Goal: Information Seeking & Learning: Compare options

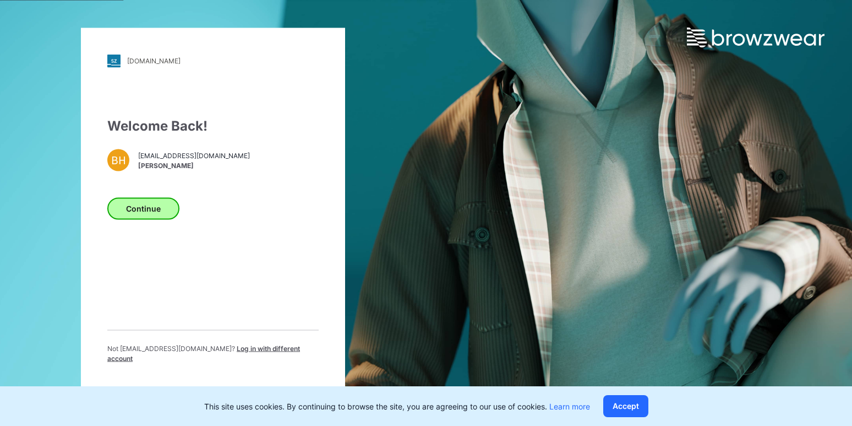
click at [153, 212] on button "Continue" at bounding box center [143, 208] width 72 height 22
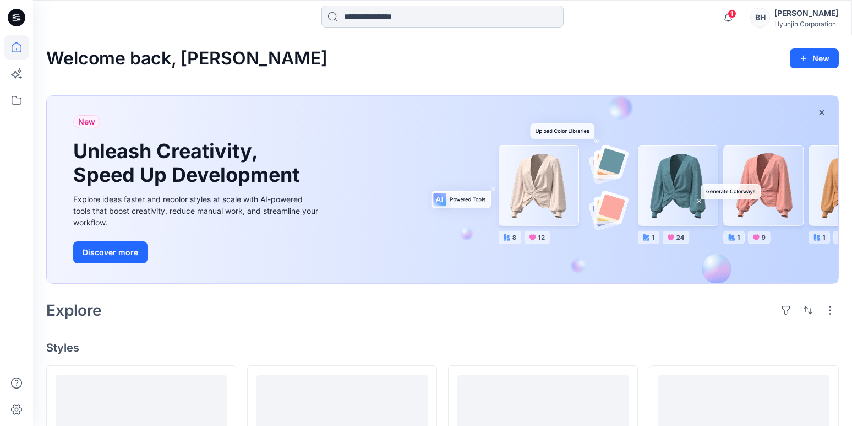
click at [393, 18] on input at bounding box center [442, 17] width 242 height 22
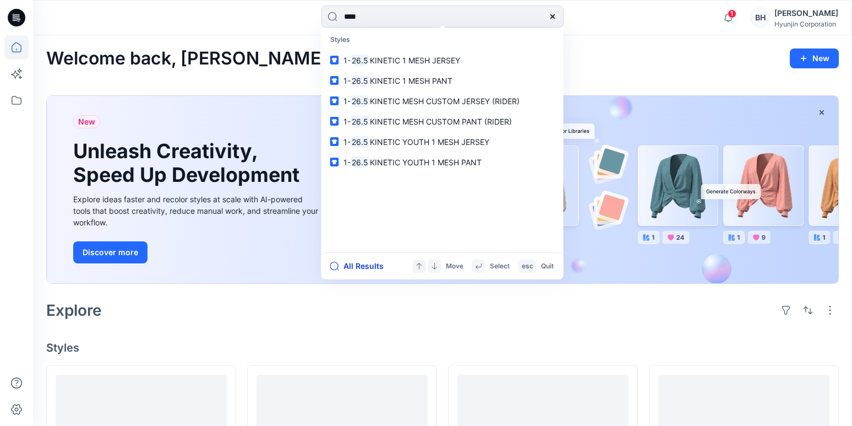
type input "****"
click at [355, 262] on button "All Results" at bounding box center [360, 265] width 61 height 13
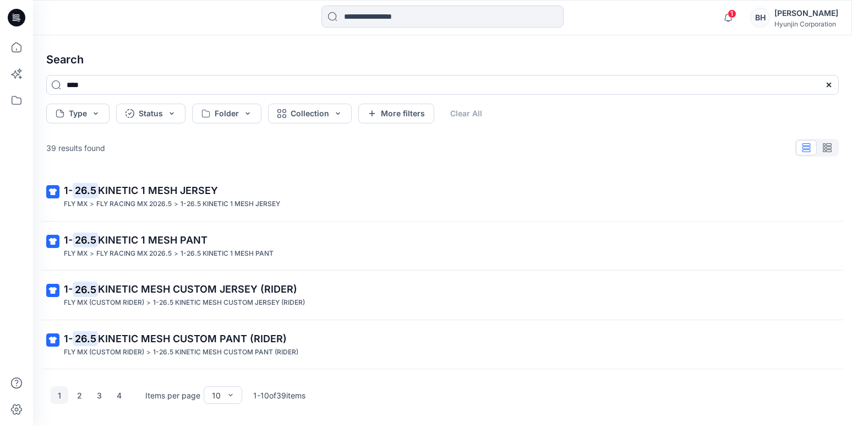
click at [827, 143] on icon "button" at bounding box center [827, 147] width 9 height 9
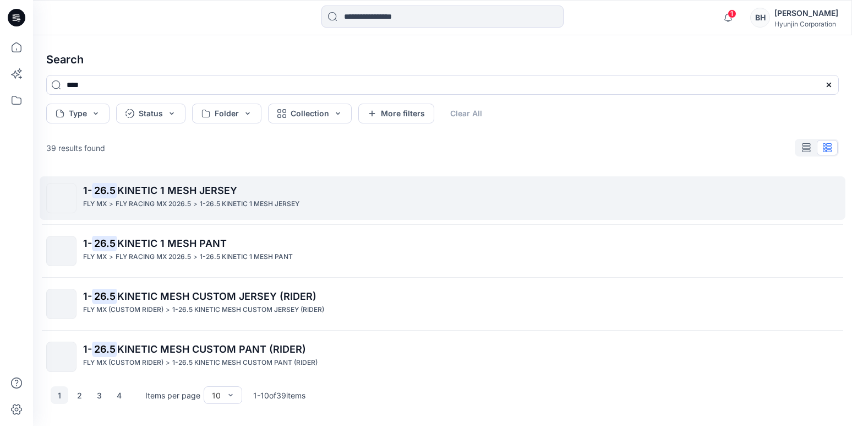
click at [167, 184] on span "KINETIC 1 MESH JERSEY" at bounding box center [177, 190] width 120 height 12
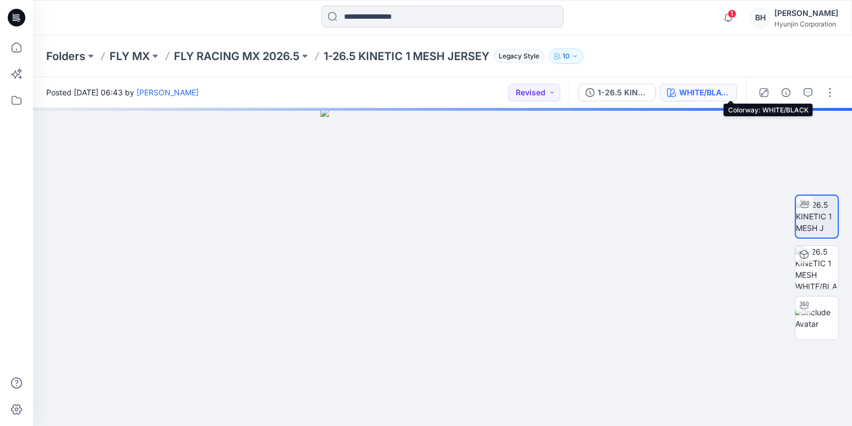
click at [727, 91] on div "WHITE/BLACK" at bounding box center [704, 92] width 51 height 12
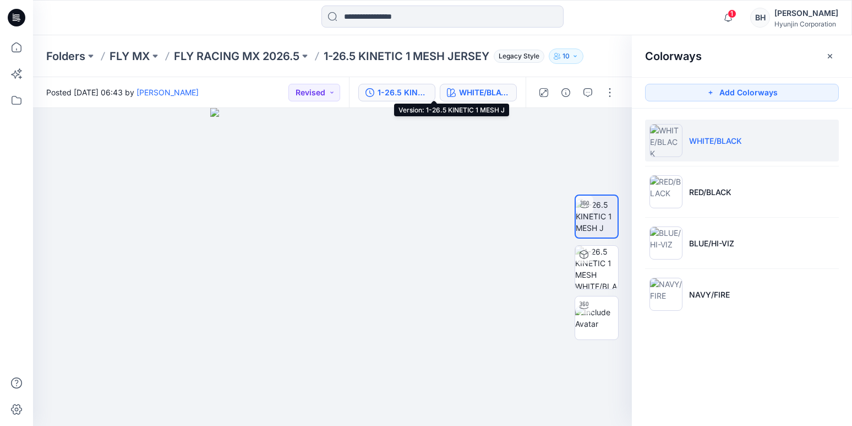
click at [428, 90] on div "1-26.5 KINETIC 1 MESH J" at bounding box center [403, 92] width 51 height 12
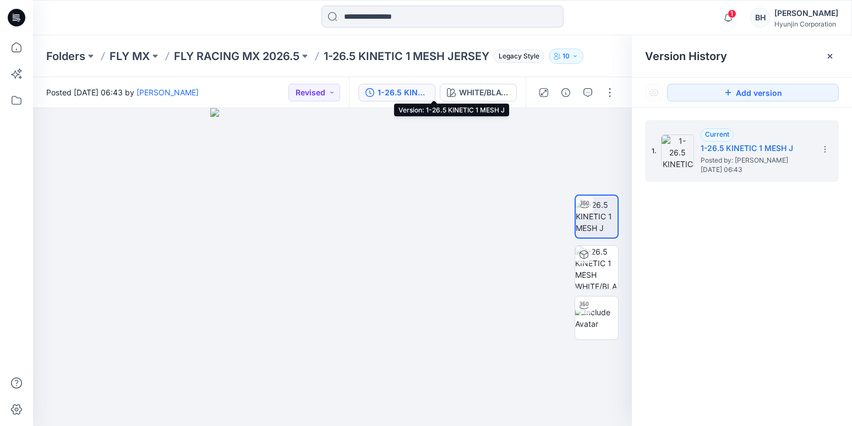
click at [428, 91] on div "1-26.5 KINETIC 1 MESH J" at bounding box center [403, 92] width 51 height 12
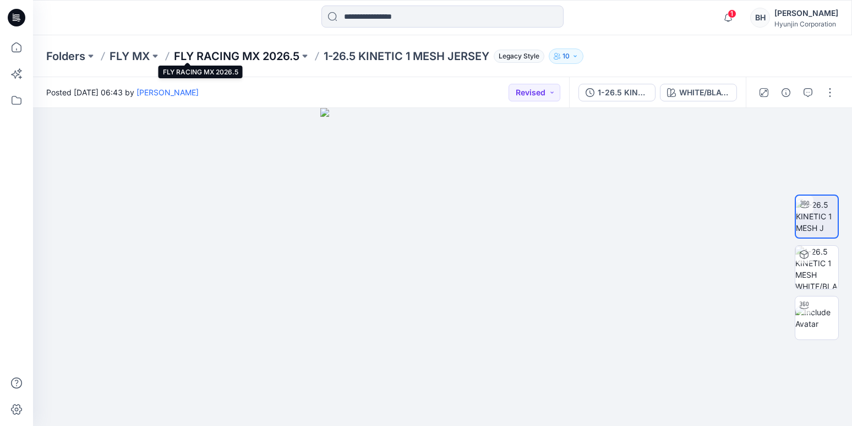
click at [217, 54] on p "FLY RACING MX 2026.5" at bounding box center [237, 55] width 126 height 15
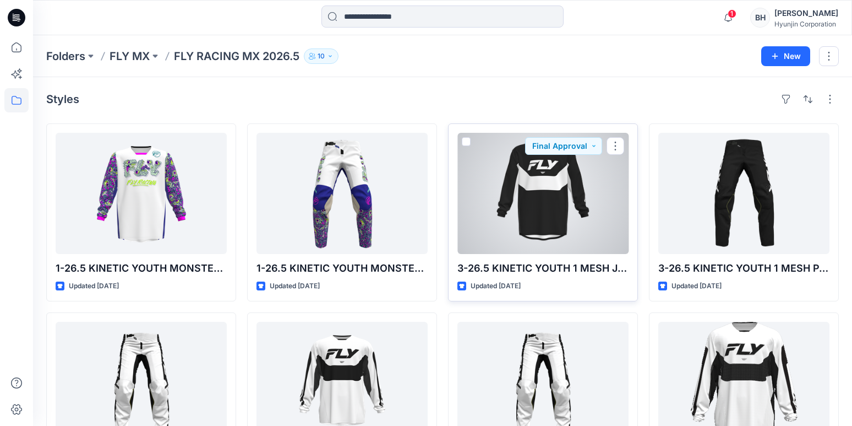
click at [540, 198] on div at bounding box center [542, 193] width 171 height 121
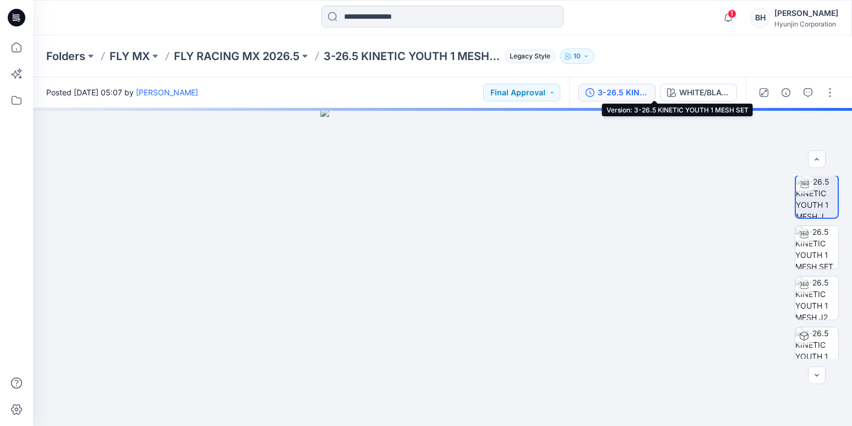
click at [648, 92] on div "3-26.5 KINETIC YOUTH 1 MESH SET" at bounding box center [623, 92] width 51 height 12
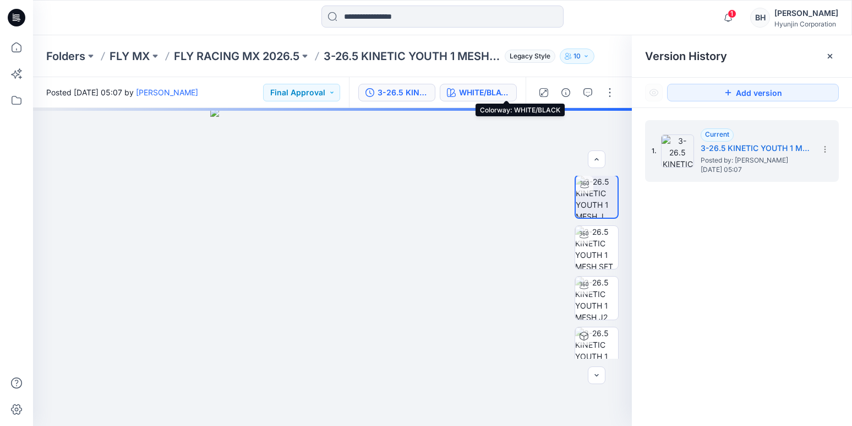
click at [510, 90] on div "WHITE/BLACK" at bounding box center [484, 92] width 51 height 12
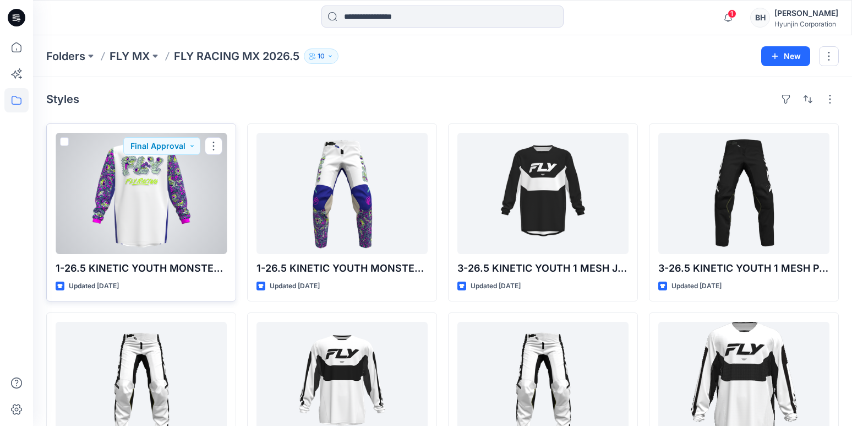
click at [132, 182] on div at bounding box center [141, 193] width 171 height 121
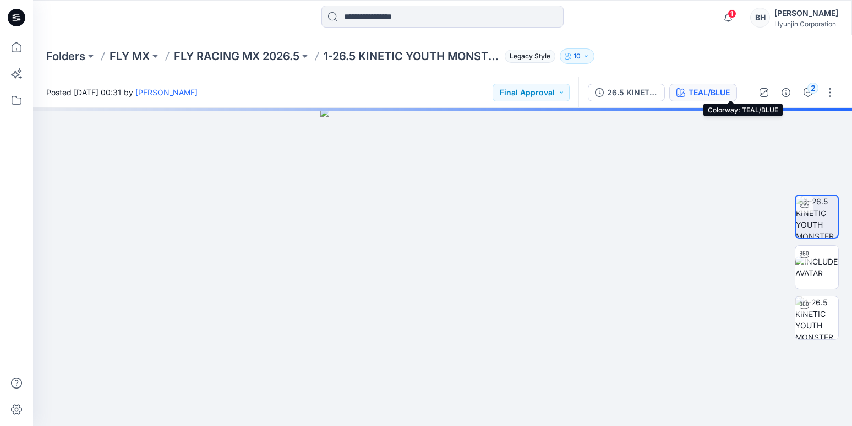
click at [730, 90] on div "TEAL/BLUE" at bounding box center [709, 92] width 41 height 12
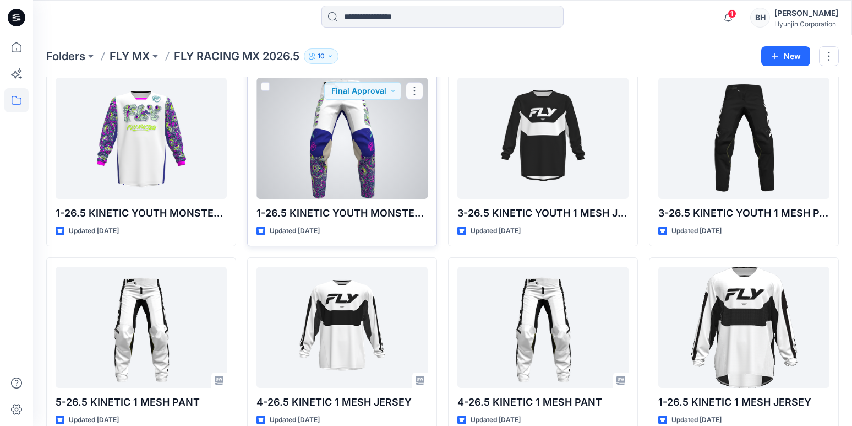
scroll to position [54, 0]
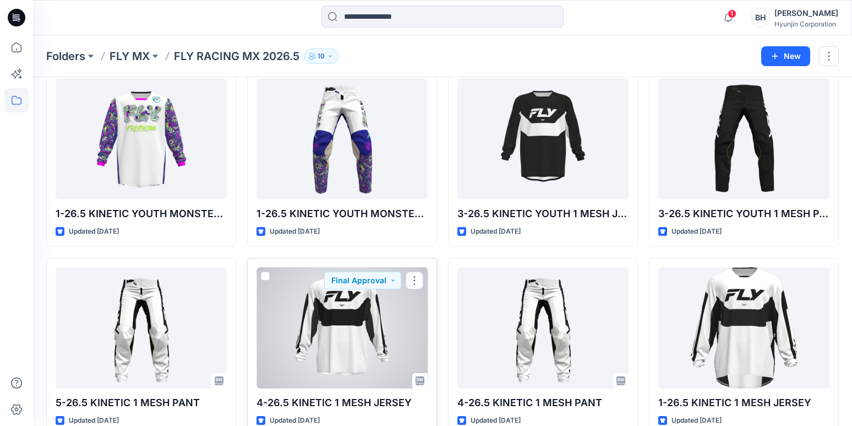
click at [329, 293] on div at bounding box center [342, 327] width 171 height 121
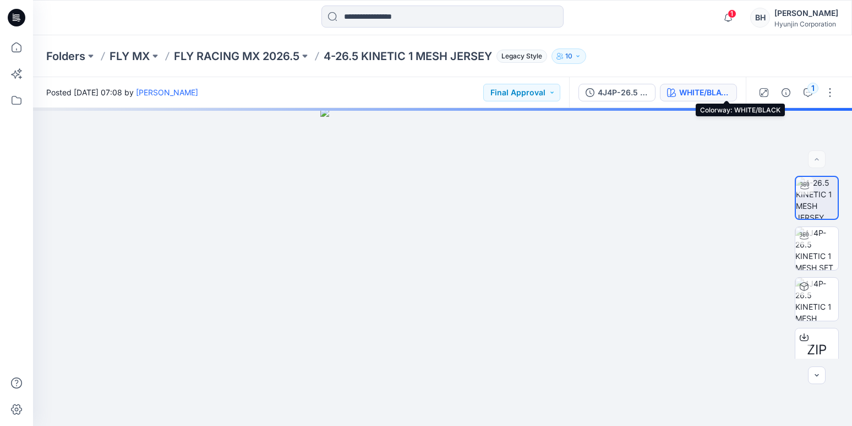
click at [730, 92] on div "WHITE/BLACK" at bounding box center [704, 92] width 51 height 12
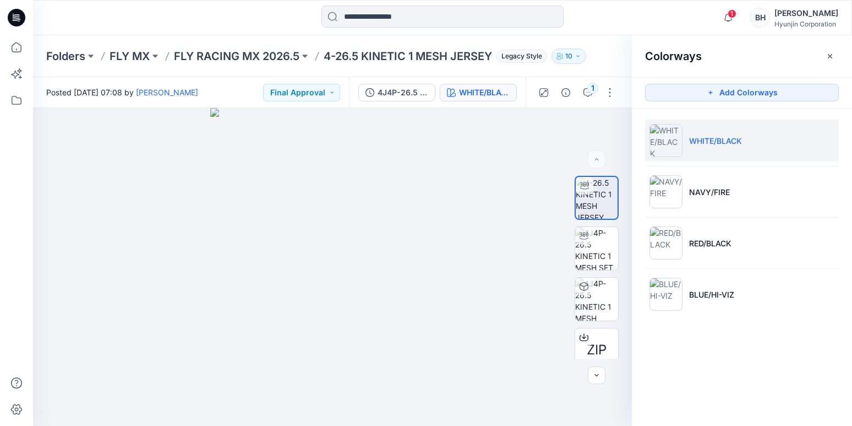
click at [757, 362] on div "Colorways Add Colorways WHITE/BLACK NAVY/FIRE RED/BLACK BLUE/HI-VIZ" at bounding box center [742, 230] width 220 height 390
click at [708, 355] on div "Colorways Add Colorways WHITE/BLACK NAVY/FIRE RED/BLACK BLUE/HI-VIZ" at bounding box center [742, 230] width 220 height 390
